Goal: Task Accomplishment & Management: Use online tool/utility

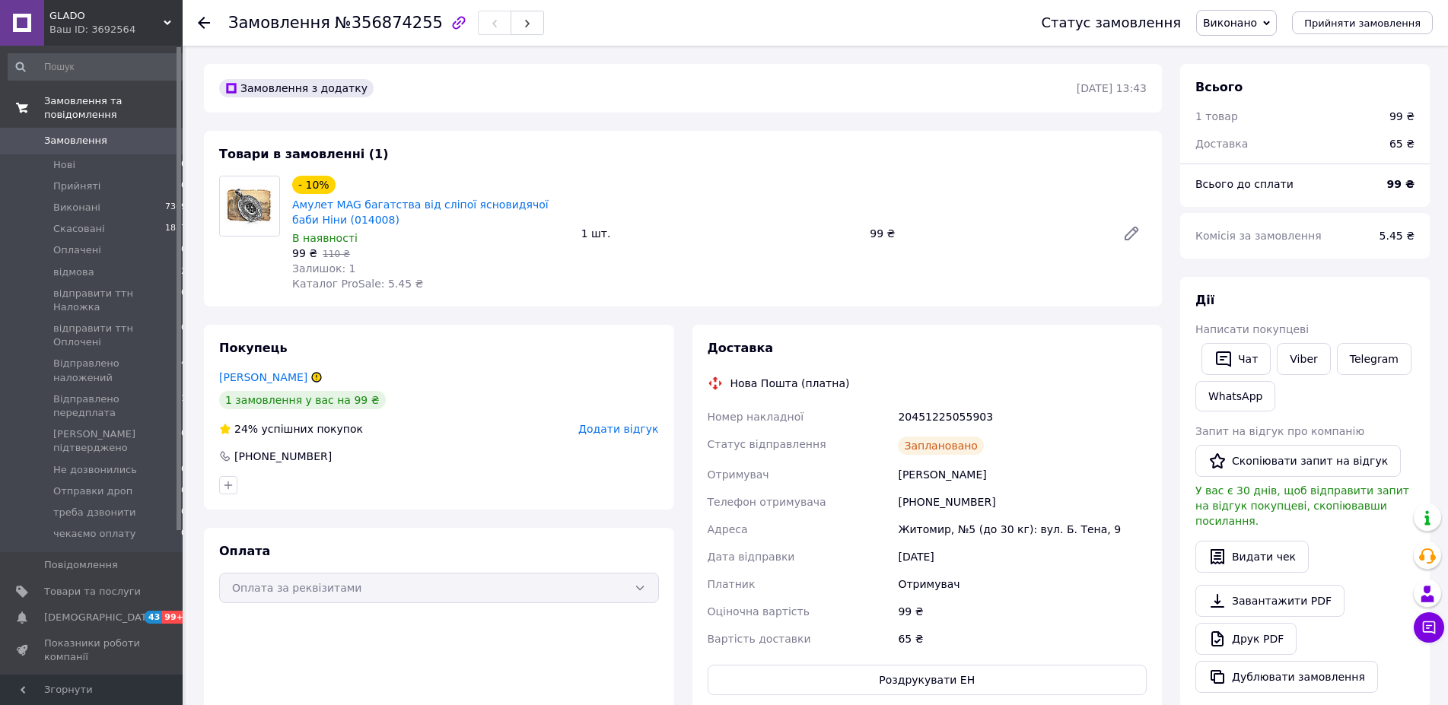
click at [115, 109] on link "Замовлення та повідомлення" at bounding box center [98, 108] width 196 height 40
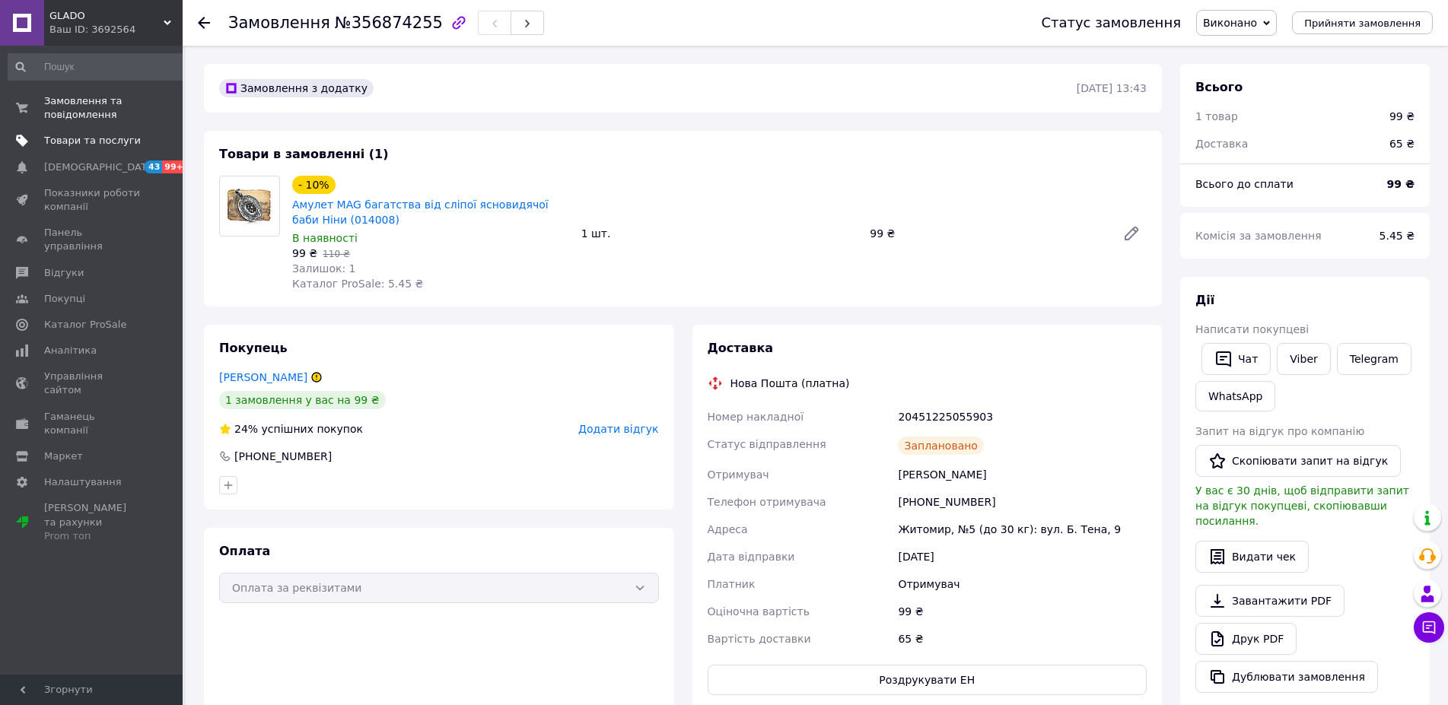
click at [85, 143] on span "Товари та послуги" at bounding box center [92, 141] width 97 height 14
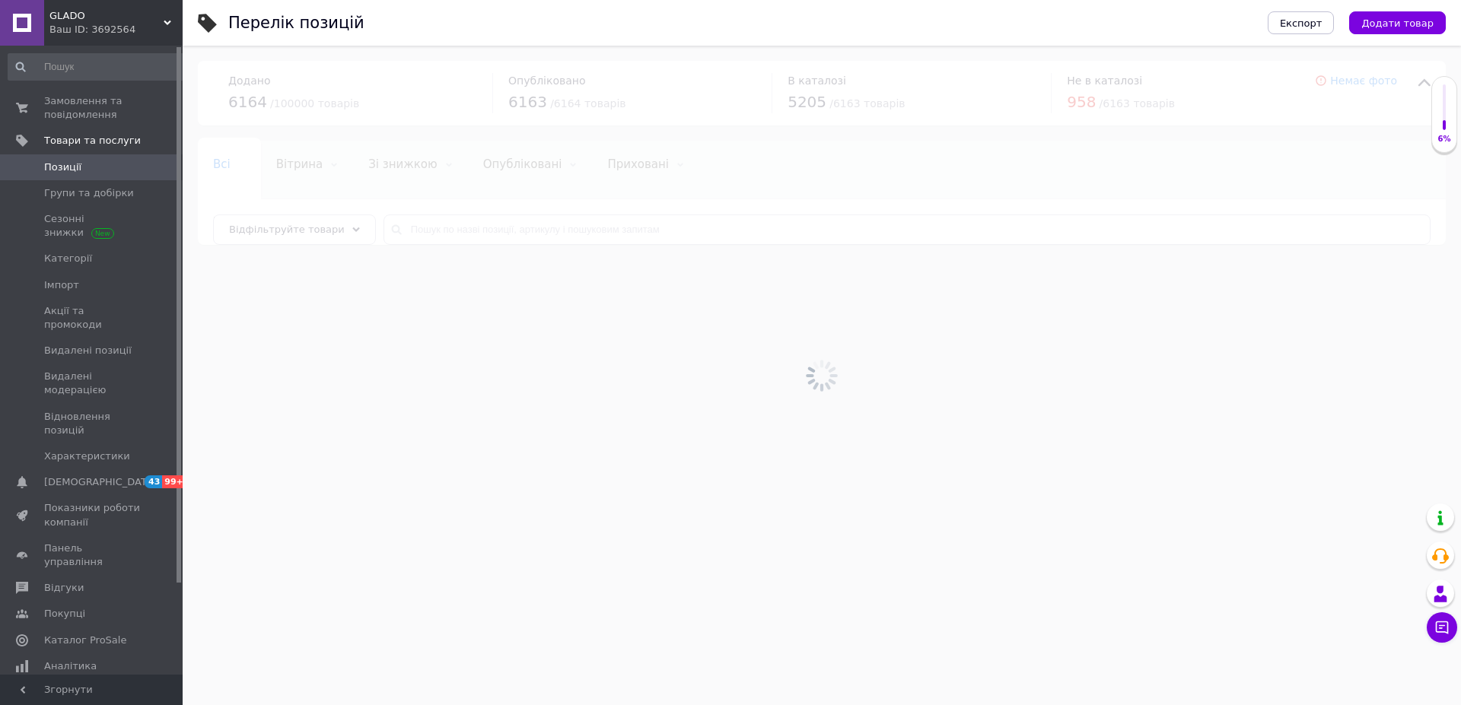
click at [79, 158] on link "Позиції" at bounding box center [98, 167] width 196 height 26
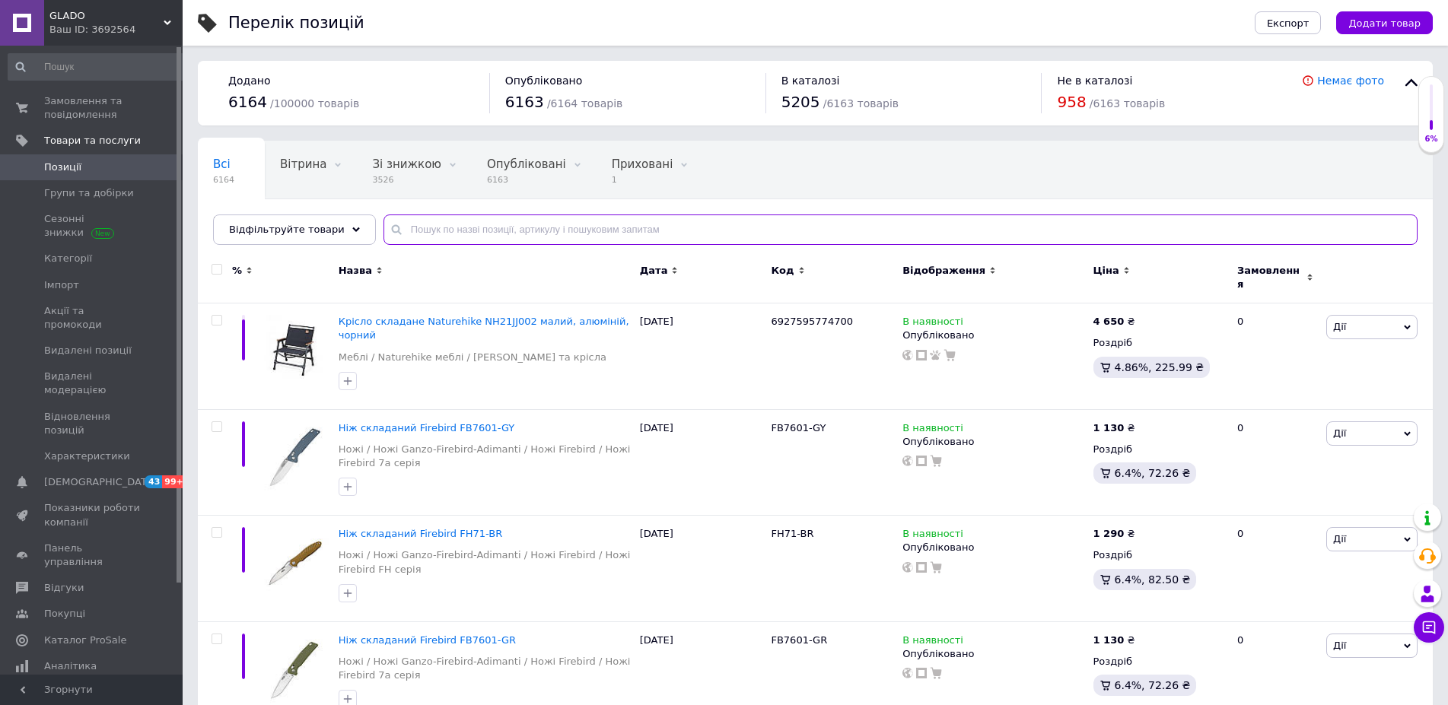
click at [542, 215] on input "text" at bounding box center [901, 230] width 1034 height 30
paste input "М 1703"
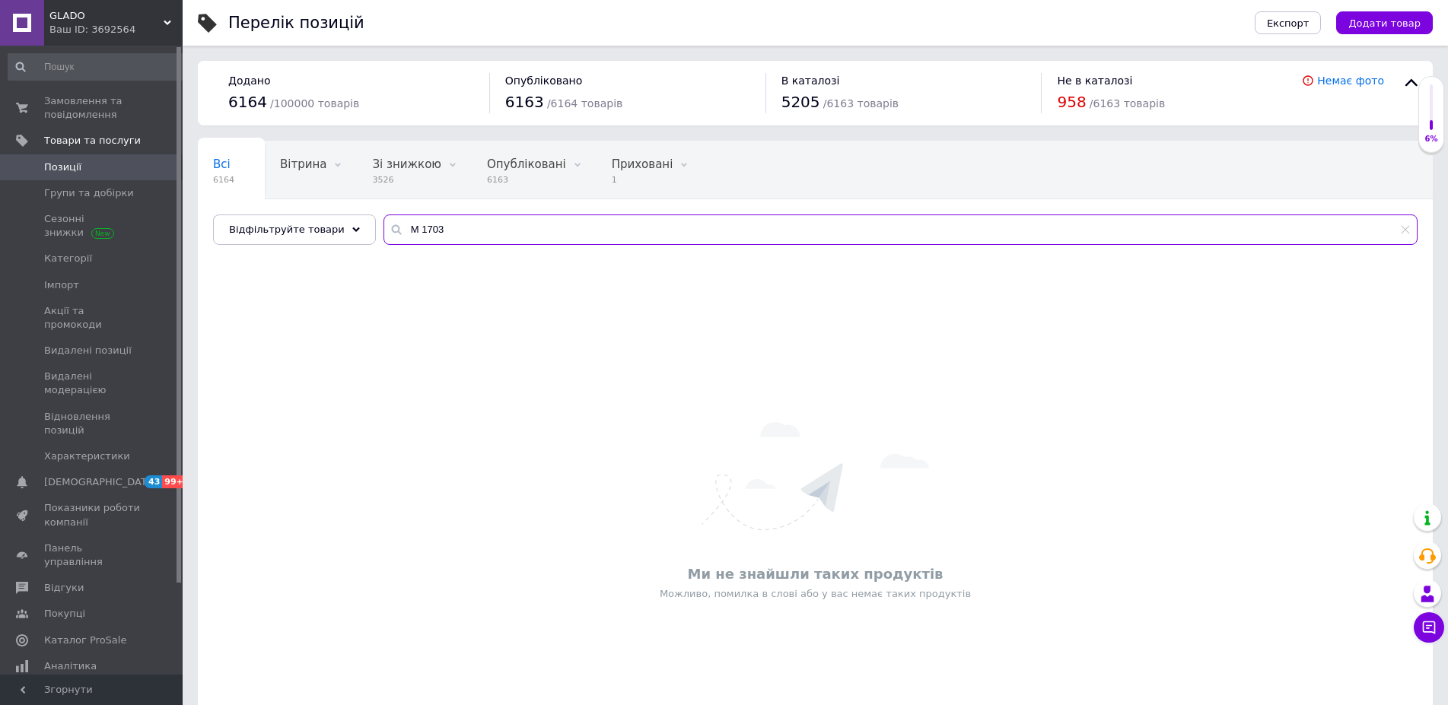
drag, startPoint x: 453, startPoint y: 224, endPoint x: 307, endPoint y: 214, distance: 146.4
click at [384, 215] on input "М 1703" at bounding box center [901, 230] width 1034 height 30
paste input "507"
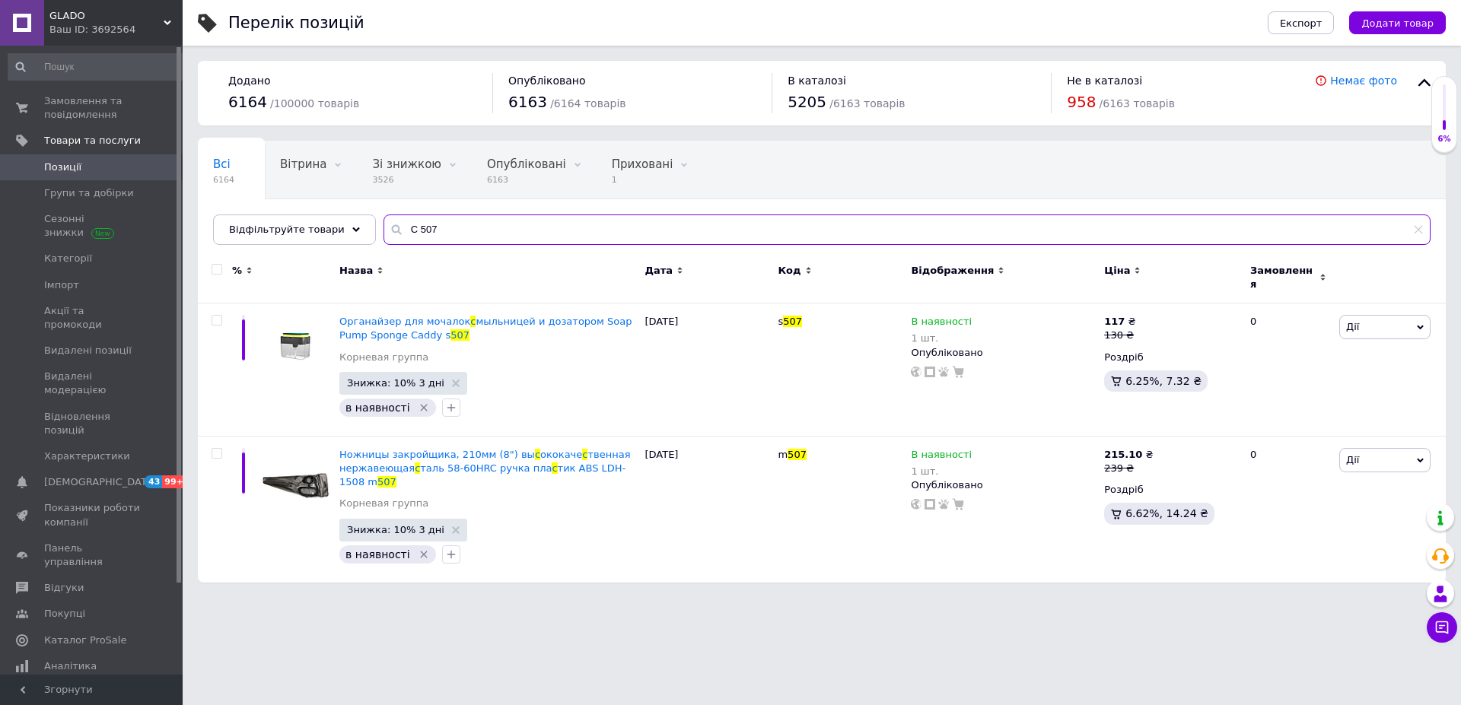
drag, startPoint x: 414, startPoint y: 236, endPoint x: 374, endPoint y: 236, distance: 39.6
click at [384, 236] on input "С 507" at bounding box center [907, 230] width 1047 height 30
paste input "v560"
type input "v560"
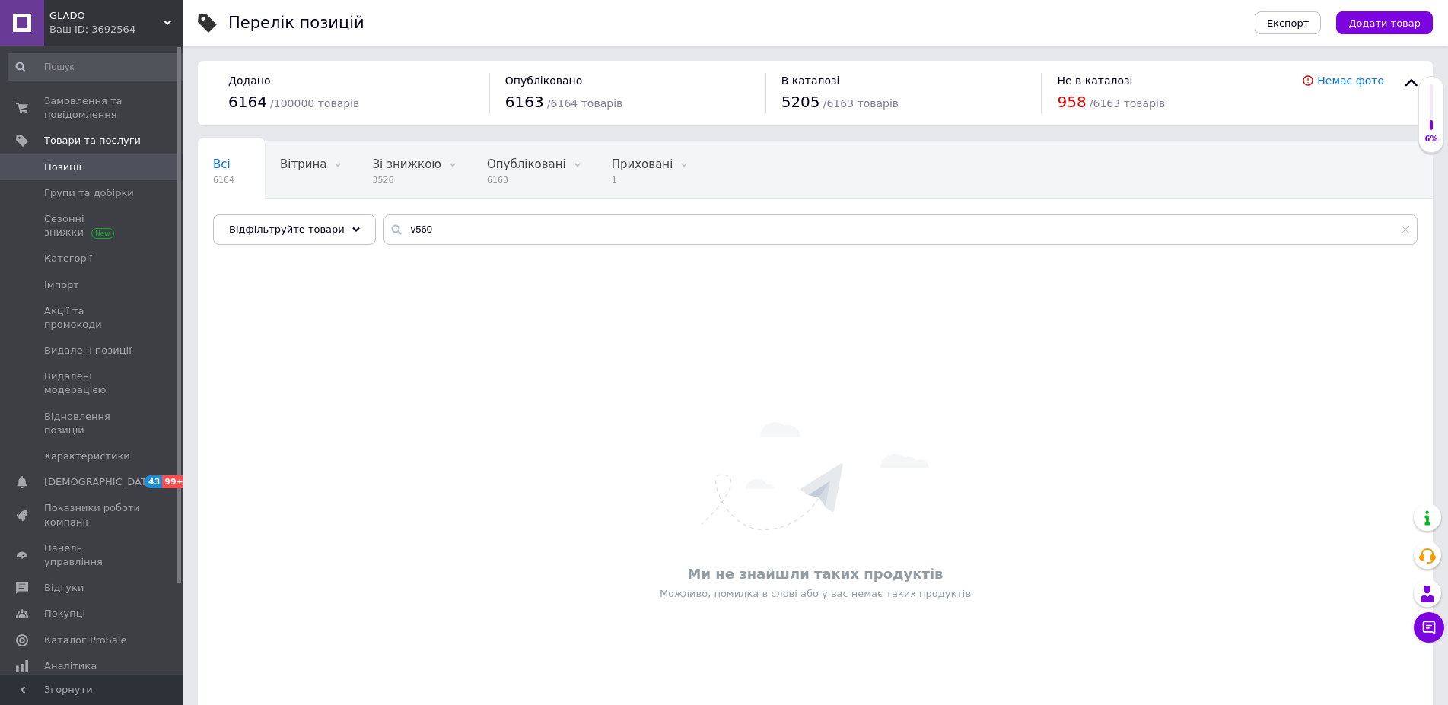
click at [43, 169] on span at bounding box center [22, 168] width 44 height 14
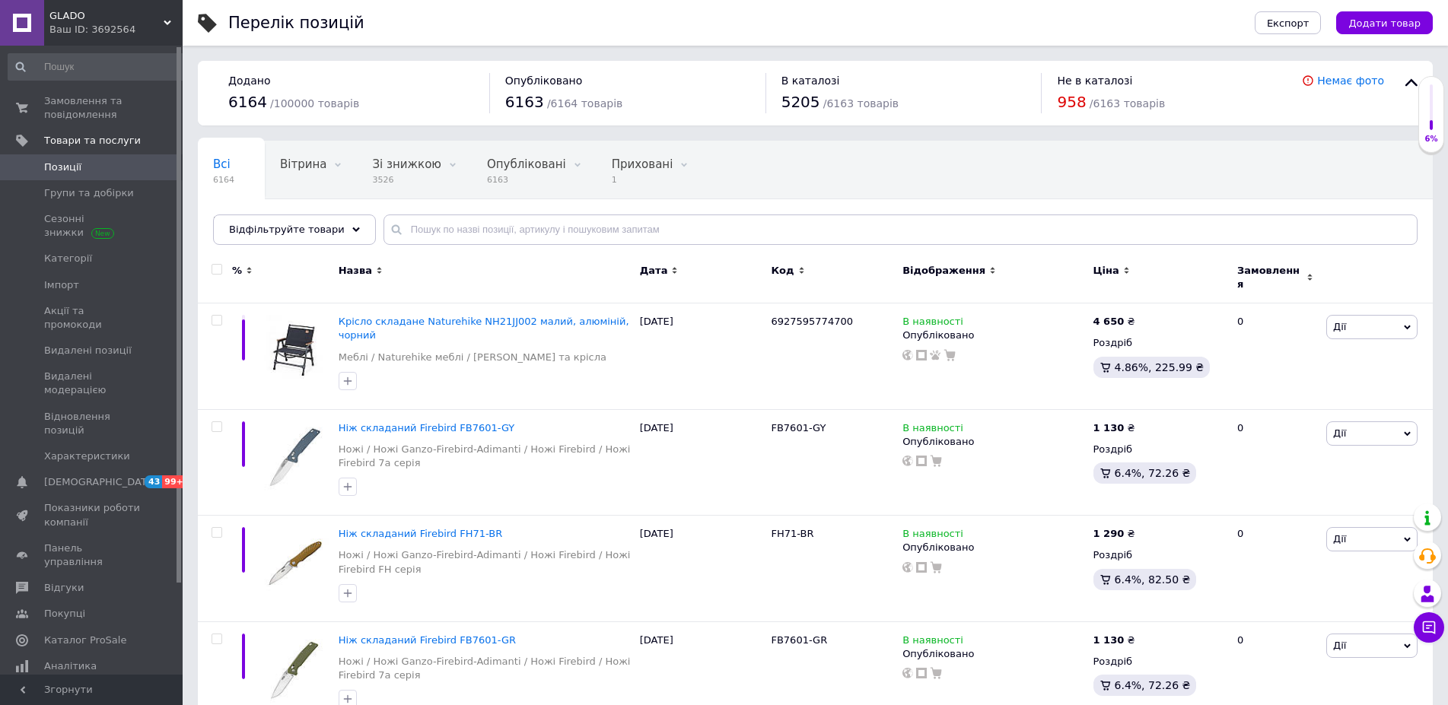
click at [51, 176] on link "Позиції" at bounding box center [98, 167] width 196 height 26
click at [46, 167] on span "Позиції" at bounding box center [62, 168] width 37 height 14
